Goal: Information Seeking & Learning: Understand process/instructions

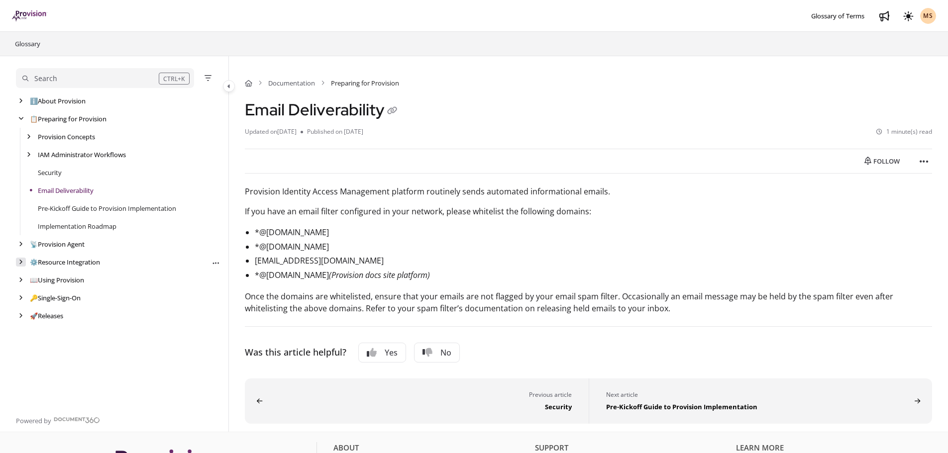
click at [19, 260] on icon "arrow" at bounding box center [21, 262] width 4 height 6
click at [25, 298] on div "arrow" at bounding box center [29, 298] width 10 height 9
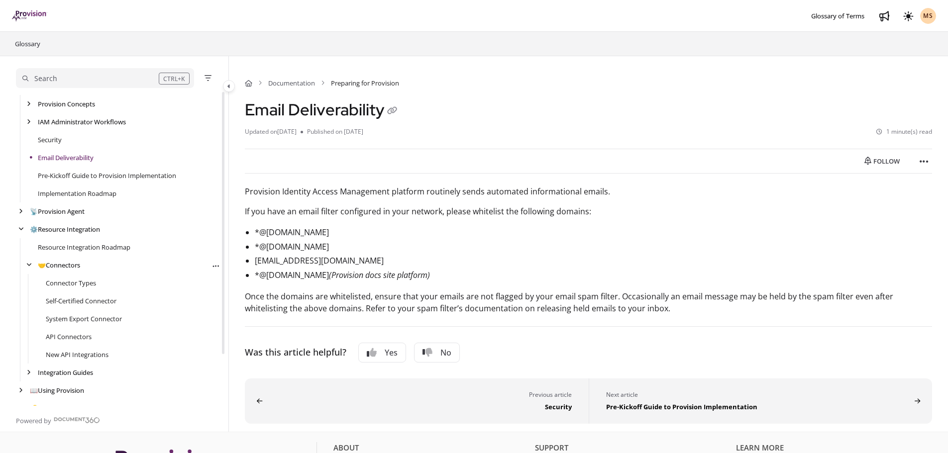
scroll to position [50, 0]
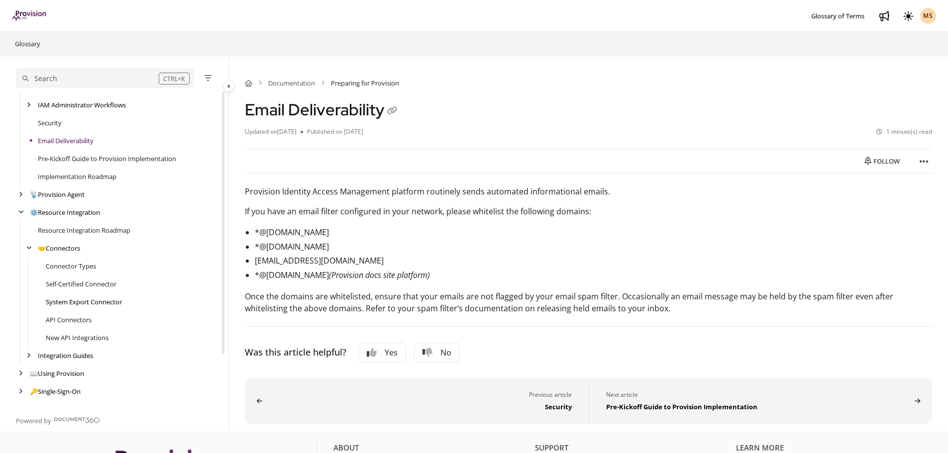
click at [107, 305] on link "System Export Connector" at bounding box center [84, 302] width 76 height 10
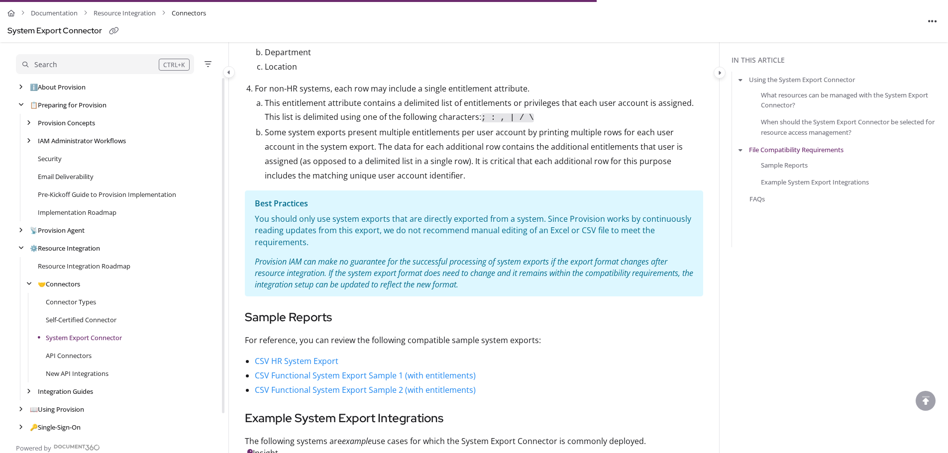
scroll to position [746, 0]
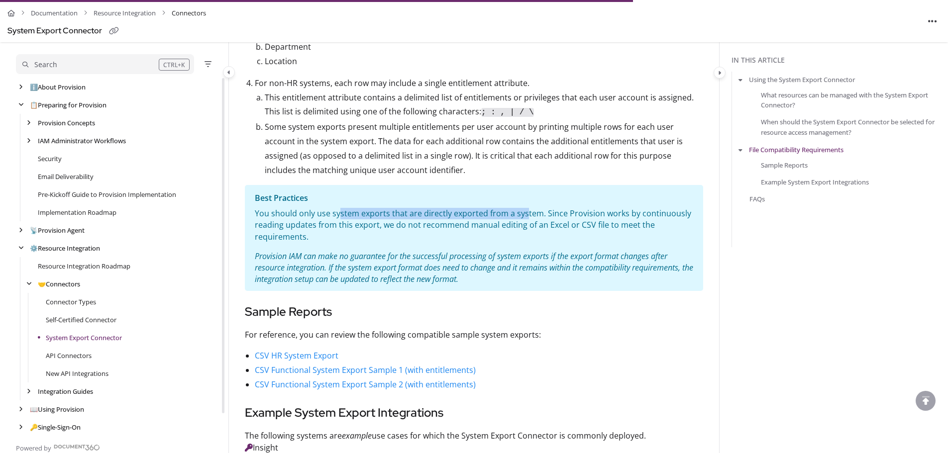
drag, startPoint x: 374, startPoint y: 211, endPoint x: 524, endPoint y: 213, distance: 150.3
click at [524, 213] on p "You should only use system exports that are directly exported from a system. Si…" at bounding box center [474, 225] width 438 height 35
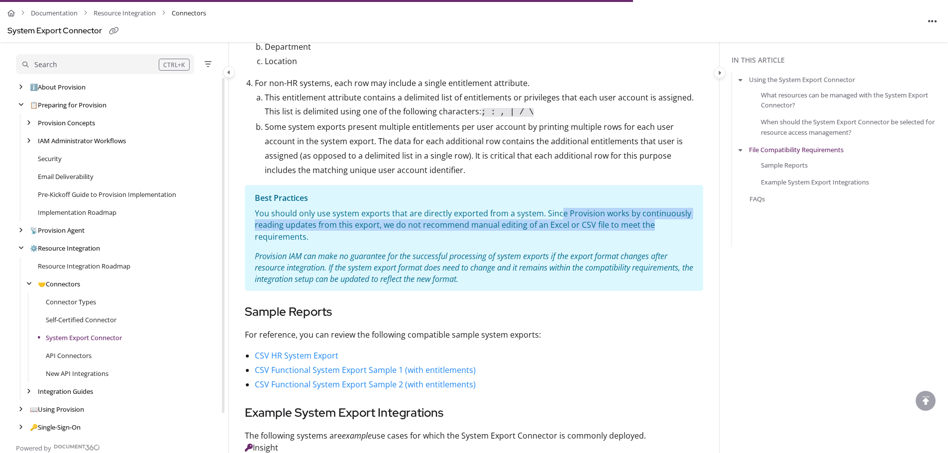
drag, startPoint x: 557, startPoint y: 212, endPoint x: 681, endPoint y: 223, distance: 124.3
click at [681, 223] on p "You should only use system exports that are directly exported from a system. Si…" at bounding box center [474, 225] width 438 height 35
click at [503, 224] on p "You should only use system exports that are directly exported from a system. Si…" at bounding box center [474, 225] width 438 height 35
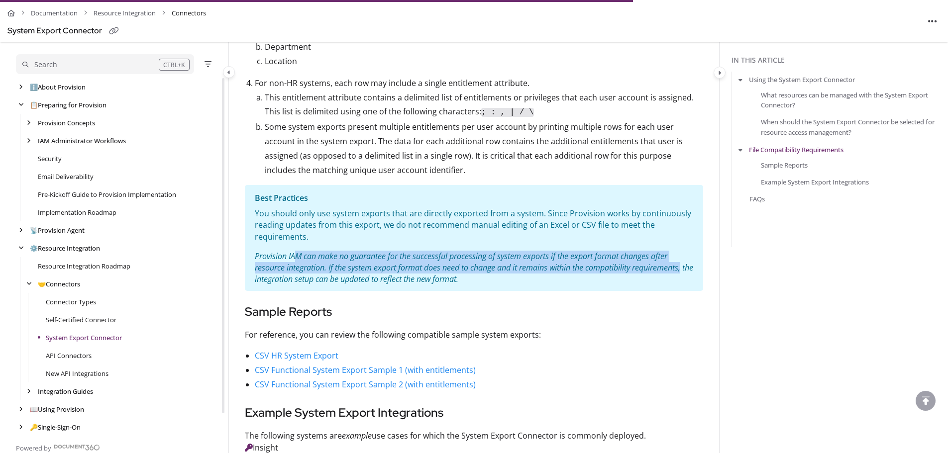
drag, startPoint x: 357, startPoint y: 256, endPoint x: 672, endPoint y: 275, distance: 315.5
click at [695, 269] on section "Best Practices You should only use system exports that are directly exported fr…" at bounding box center [474, 238] width 458 height 106
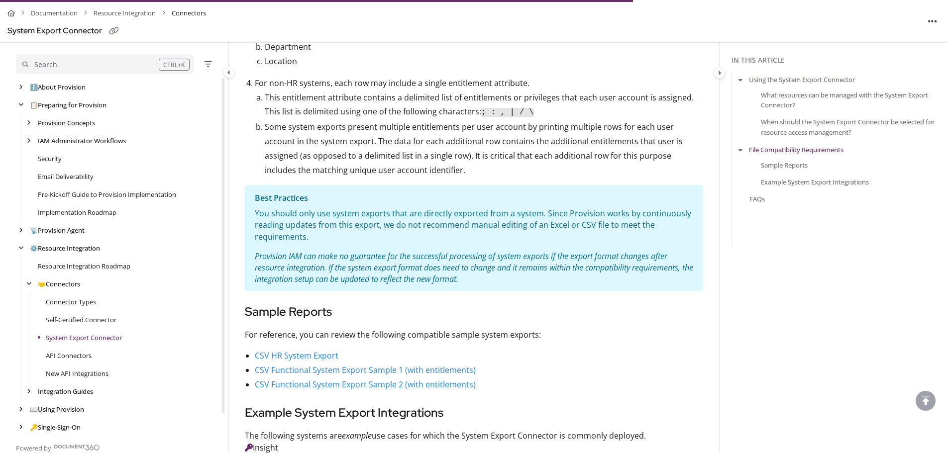
click at [596, 280] on p "Provision IAM can make no guarantee for the successful processing of system exp…" at bounding box center [474, 268] width 438 height 35
drag, startPoint x: 561, startPoint y: 213, endPoint x: 378, endPoint y: 226, distance: 183.0
click at [378, 226] on p "You should only use system exports that are directly exported from a system. Si…" at bounding box center [474, 225] width 438 height 35
click at [709, 235] on div "Documentation Resource Integration Connectors System Export Connector Updated o…" at bounding box center [474, 10] width 490 height 1400
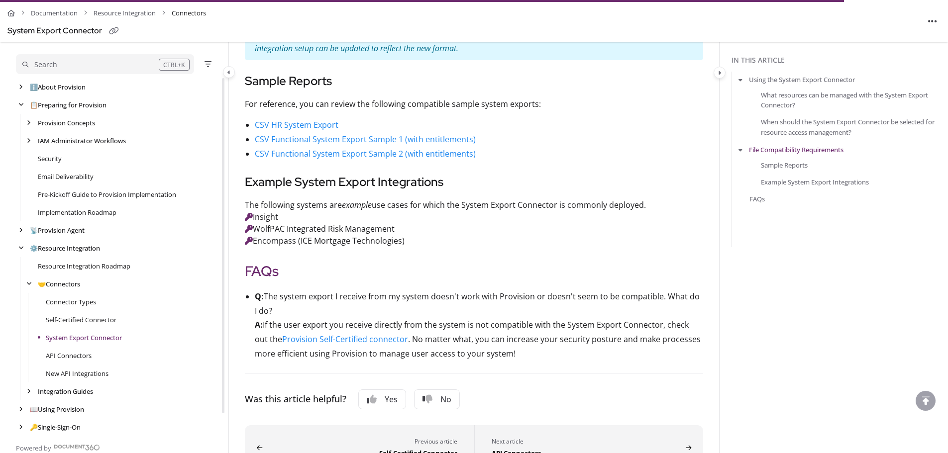
scroll to position [995, 0]
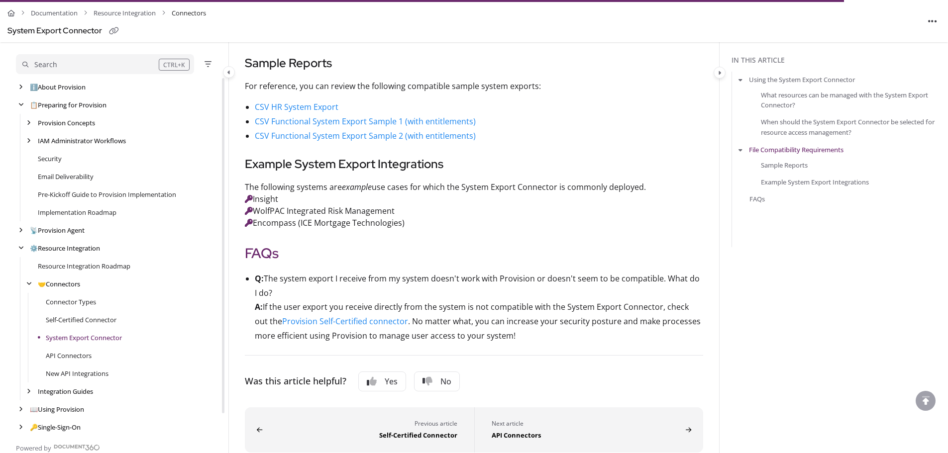
drag, startPoint x: 667, startPoint y: 279, endPoint x: 706, endPoint y: 291, distance: 40.8
drag, startPoint x: 557, startPoint y: 320, endPoint x: 450, endPoint y: 335, distance: 108.0
click at [553, 320] on li "Q: The system export I receive from my system doesn't work with Provision or do…" at bounding box center [479, 308] width 448 height 72
drag, startPoint x: 574, startPoint y: 320, endPoint x: 626, endPoint y: 309, distance: 52.9
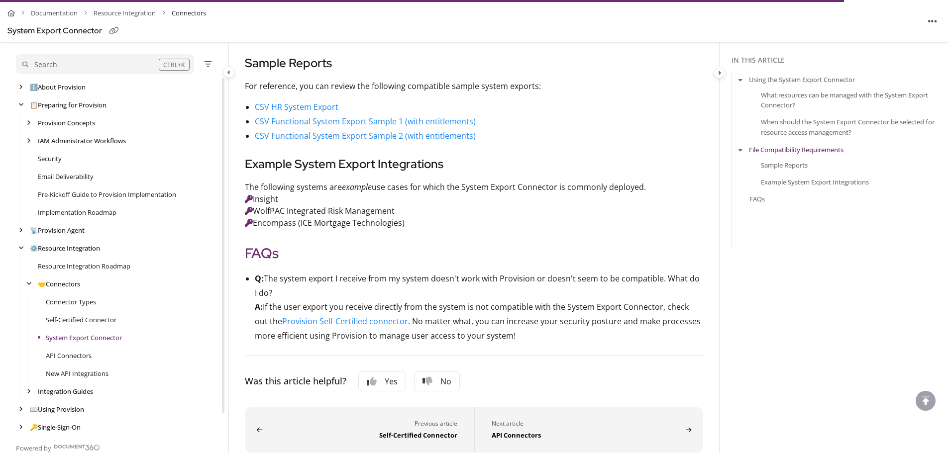
click at [585, 316] on li "Q: The system export I receive from my system doesn't work with Provision or do…" at bounding box center [479, 308] width 448 height 72
click at [343, 320] on link "Provision Self-Certified connector" at bounding box center [345, 321] width 126 height 11
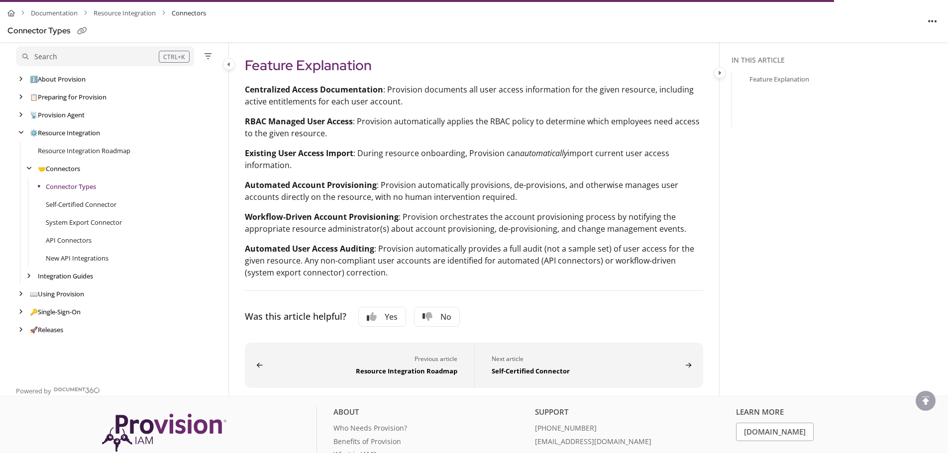
scroll to position [498, 0]
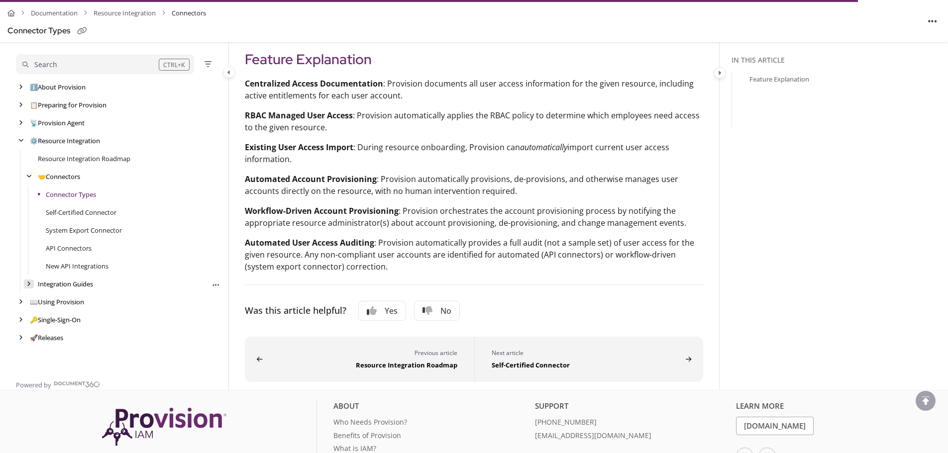
click at [29, 280] on div "arrow" at bounding box center [29, 284] width 10 height 9
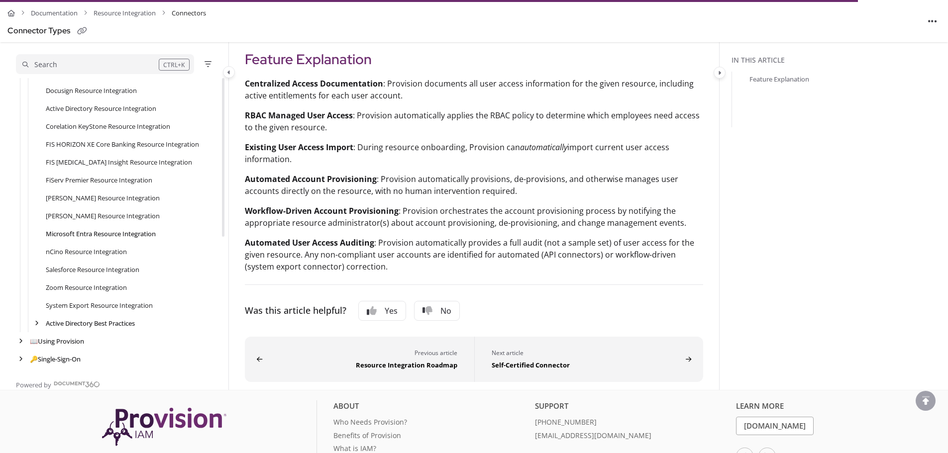
scroll to position [245, 0]
click at [39, 310] on div "arrow" at bounding box center [37, 307] width 10 height 9
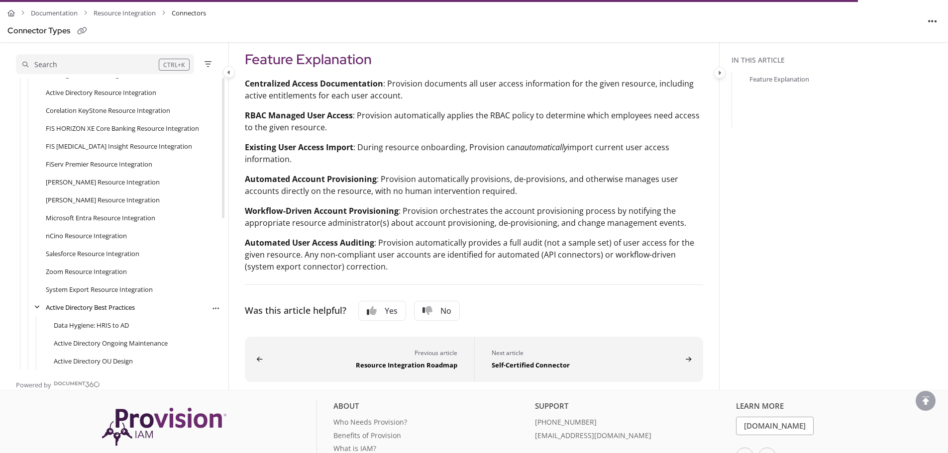
scroll to position [317, 0]
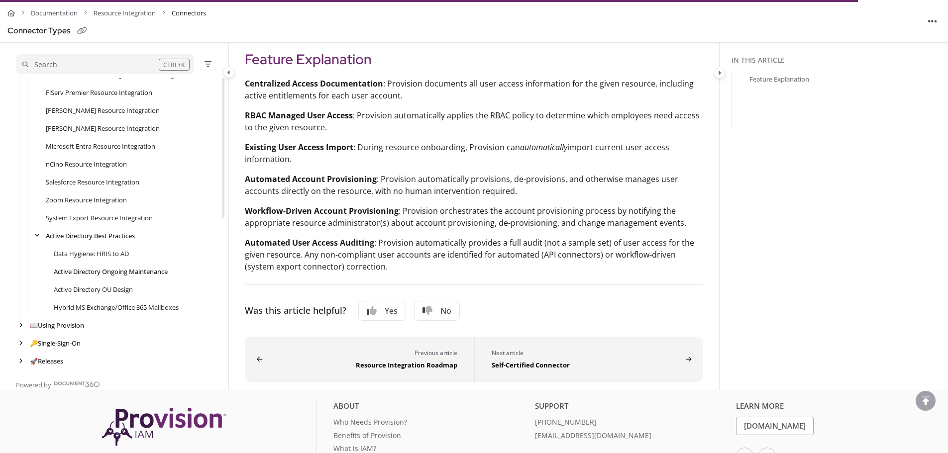
click at [109, 272] on link "Active Directory Ongoing Maintenance" at bounding box center [111, 272] width 114 height 10
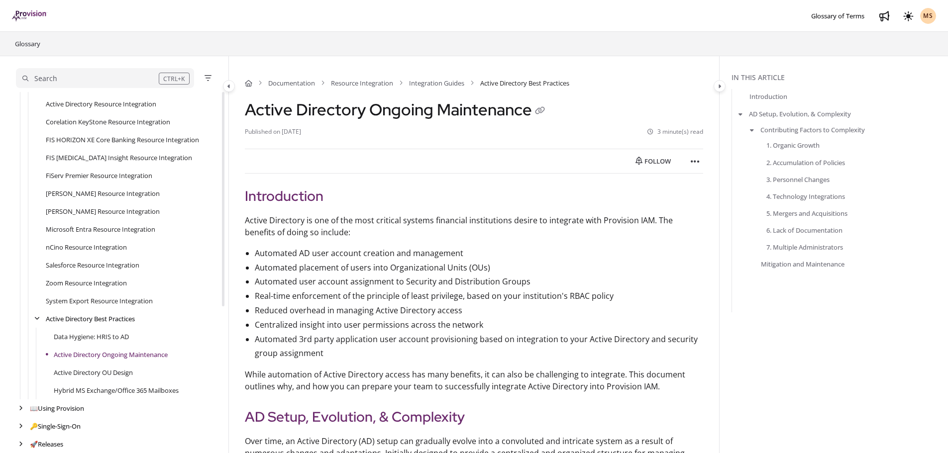
scroll to position [218, 0]
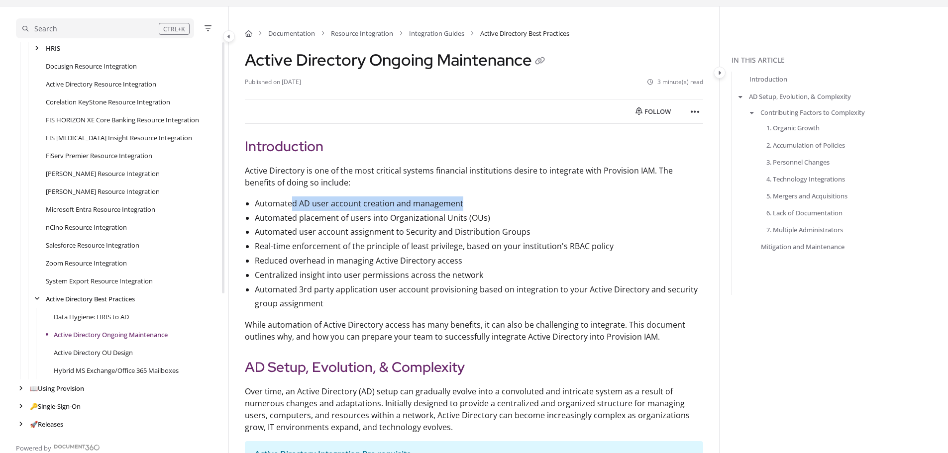
drag, startPoint x: 290, startPoint y: 202, endPoint x: 474, endPoint y: 191, distance: 184.9
drag, startPoint x: 416, startPoint y: 216, endPoint x: 394, endPoint y: 219, distance: 23.1
click at [416, 215] on li "Automated placement of users into Organizational Units (OUs)" at bounding box center [479, 218] width 448 height 14
click at [493, 213] on li "Automated placement of users into Organizational Units (OUs)" at bounding box center [479, 218] width 448 height 14
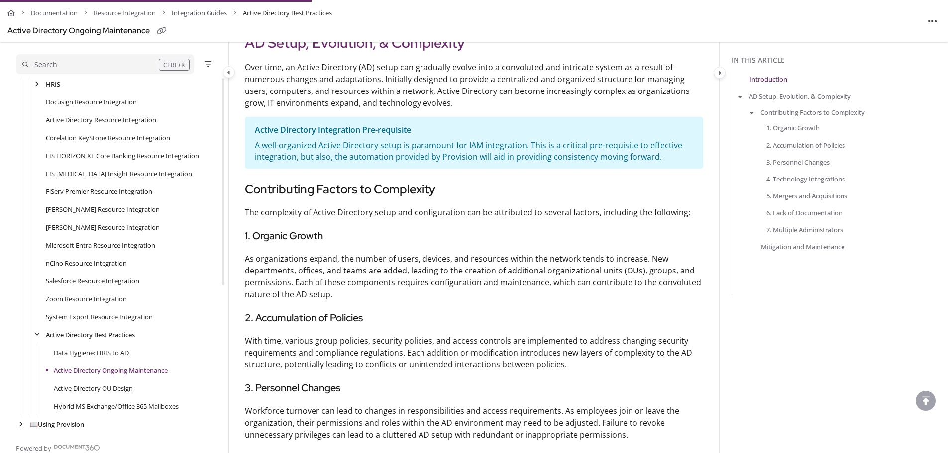
scroll to position [398, 0]
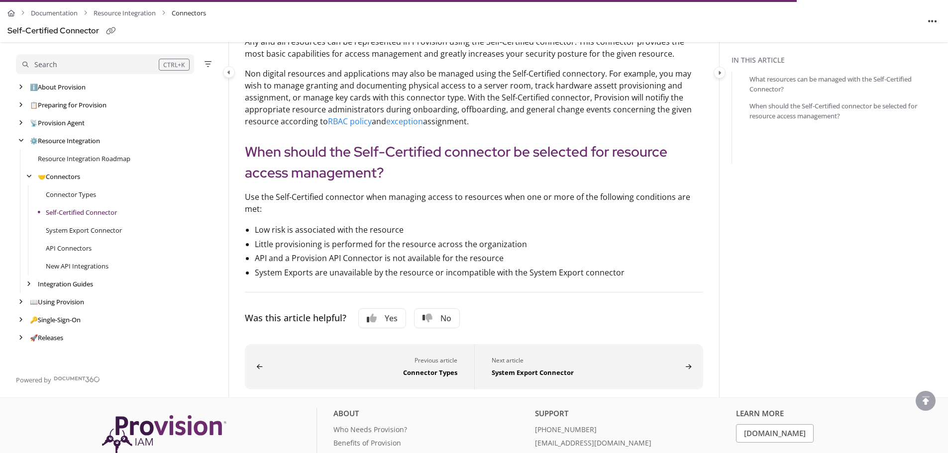
scroll to position [249, 0]
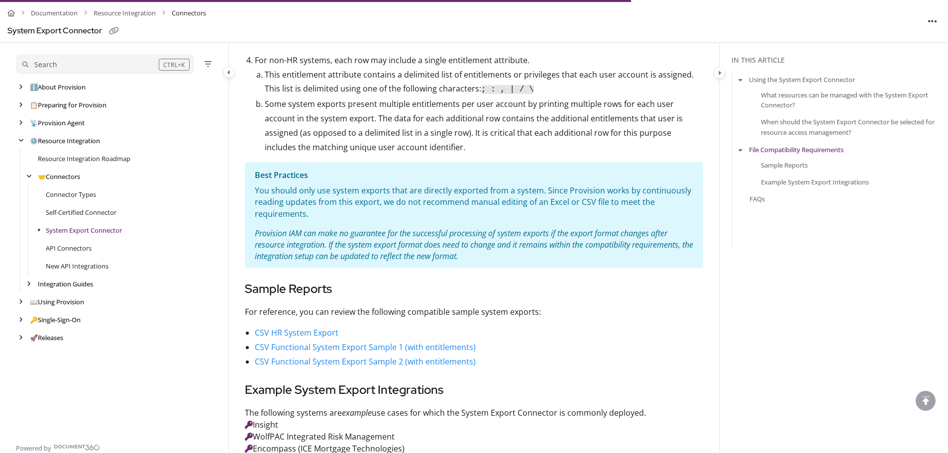
scroll to position [720, 0]
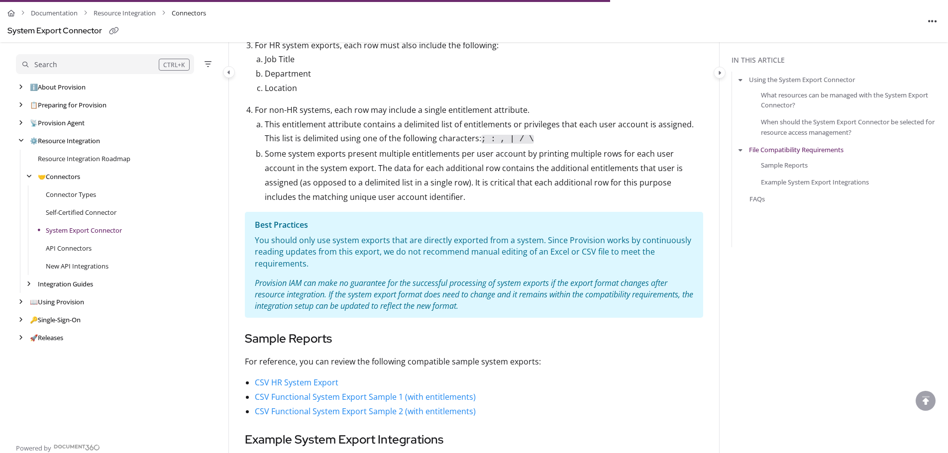
drag, startPoint x: 259, startPoint y: 247, endPoint x: 402, endPoint y: 229, distance: 144.4
click at [402, 229] on section "Best Practices You should only use system exports that are directly exported fr…" at bounding box center [474, 265] width 458 height 106
drag, startPoint x: 446, startPoint y: 260, endPoint x: 500, endPoint y: 252, distance: 53.8
click at [468, 256] on p "You should only use system exports that are directly exported from a system. Si…" at bounding box center [474, 252] width 438 height 35
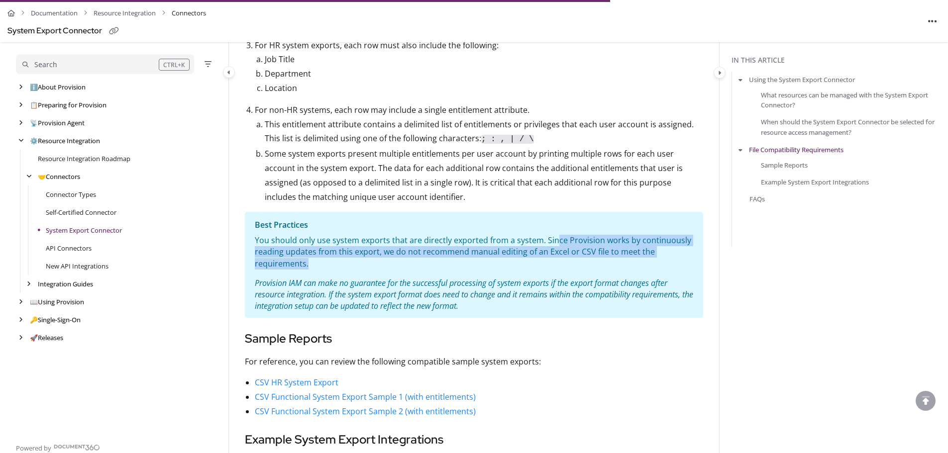
drag, startPoint x: 569, startPoint y: 236, endPoint x: 692, endPoint y: 266, distance: 127.0
click at [694, 265] on section "Best Practices You should only use system exports that are directly exported fr…" at bounding box center [474, 265] width 458 height 106
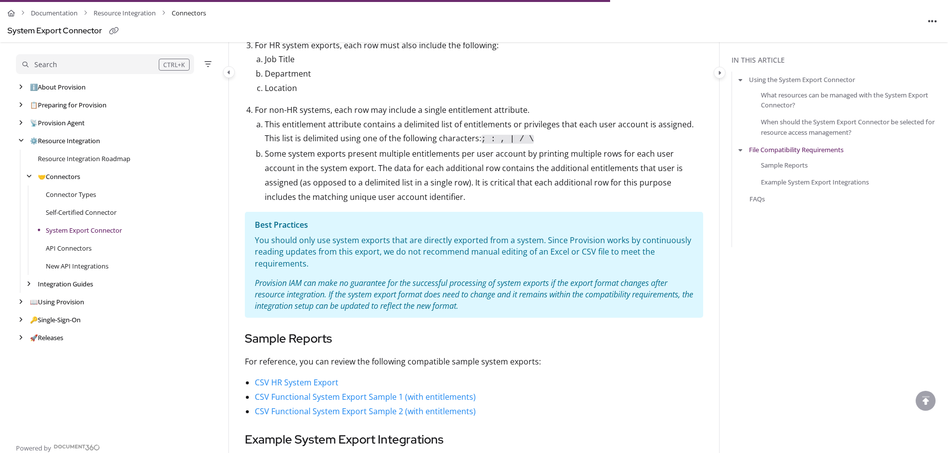
click at [430, 271] on div "You should only use system exports that are directly exported from a system. Si…" at bounding box center [474, 273] width 438 height 77
